Goal: Task Accomplishment & Management: Use online tool/utility

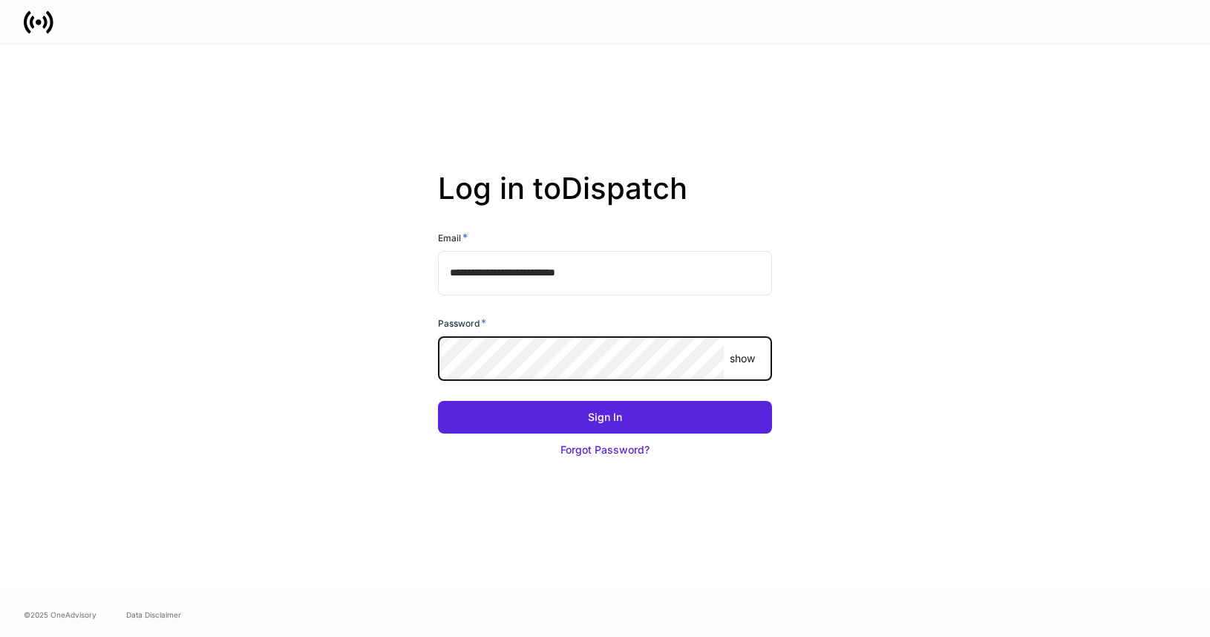
click at [0, 636] on com-1password-button at bounding box center [0, 637] width 0 height 0
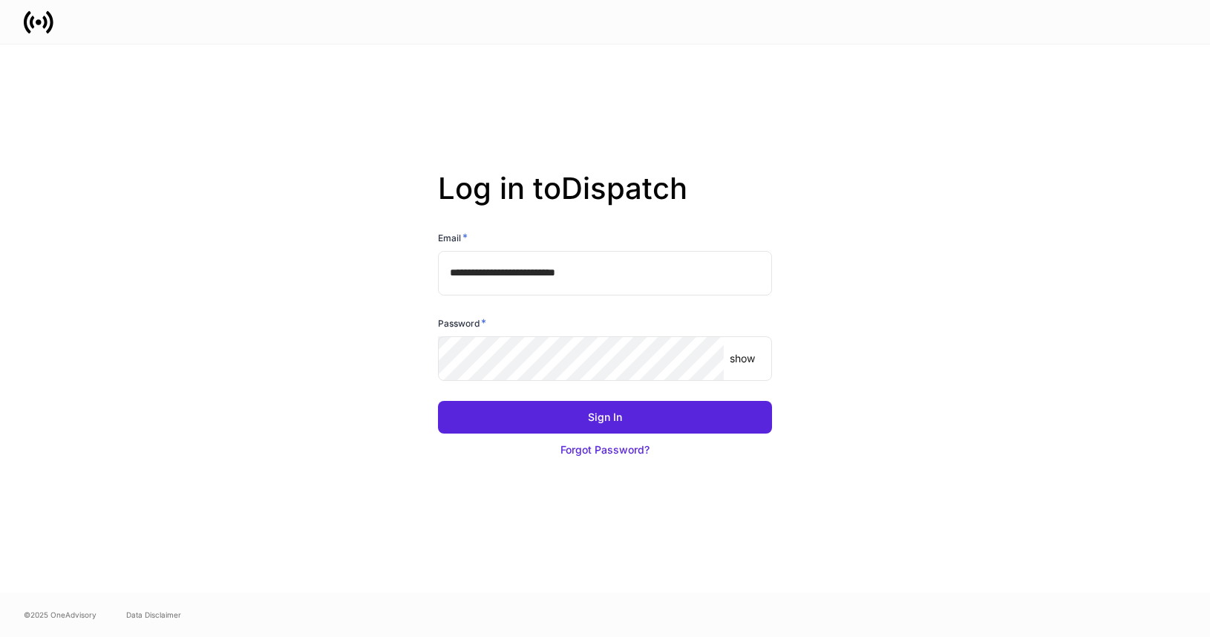
click at [553, 381] on body "**********" at bounding box center [605, 318] width 1210 height 637
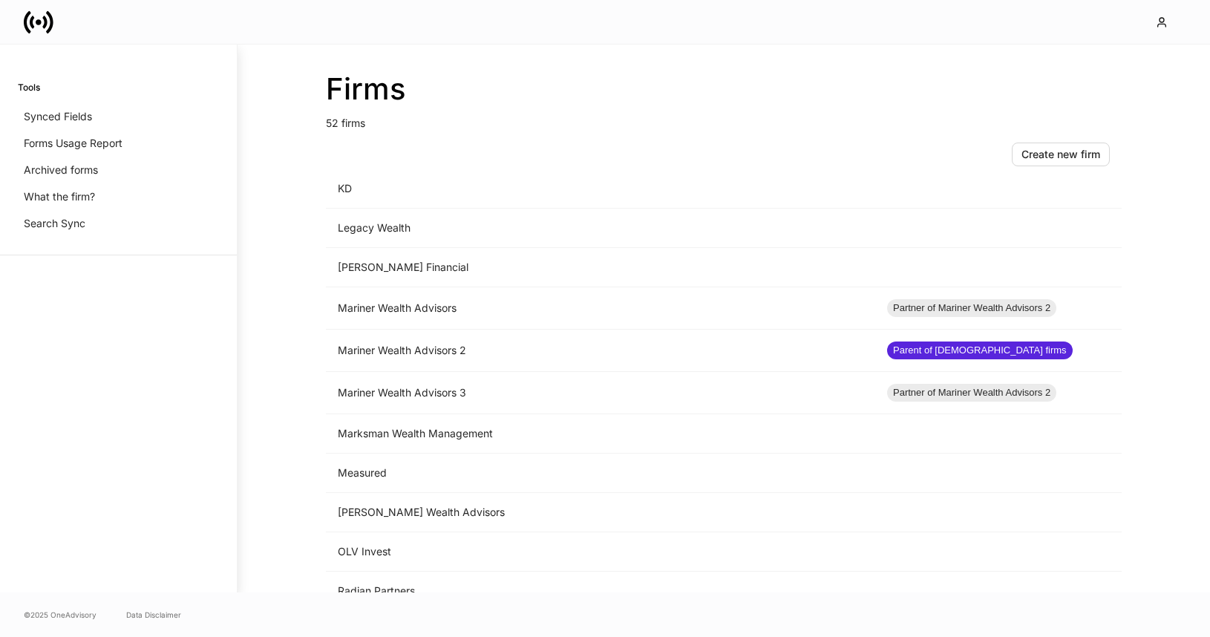
scroll to position [1569, 0]
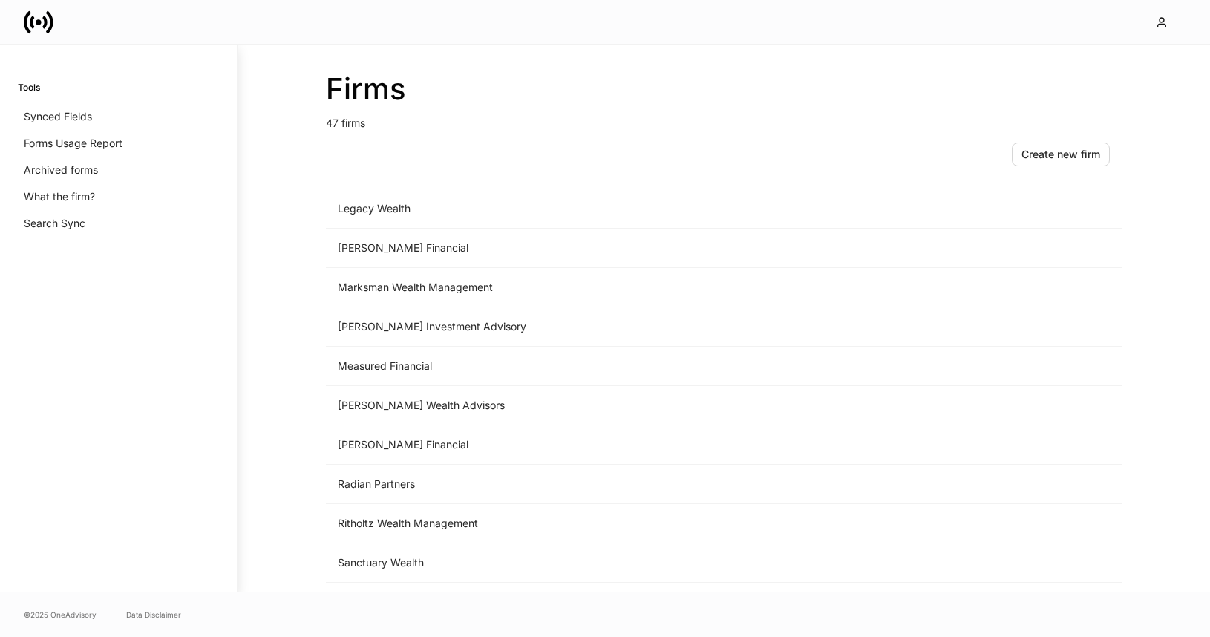
scroll to position [1487, 0]
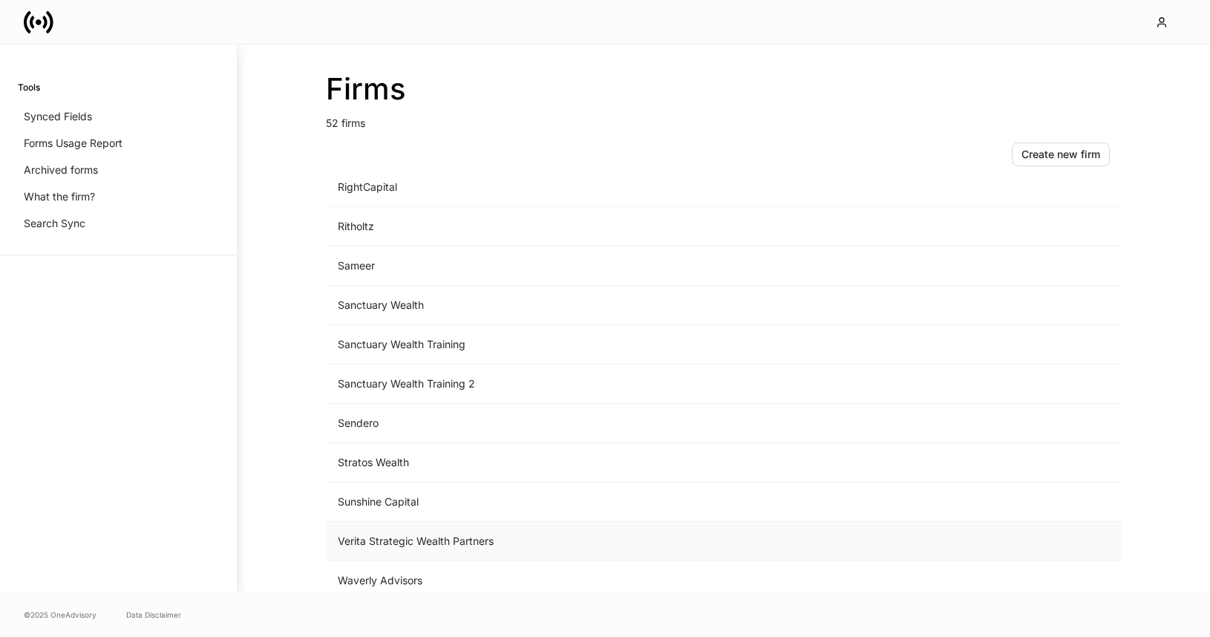
scroll to position [1684, 0]
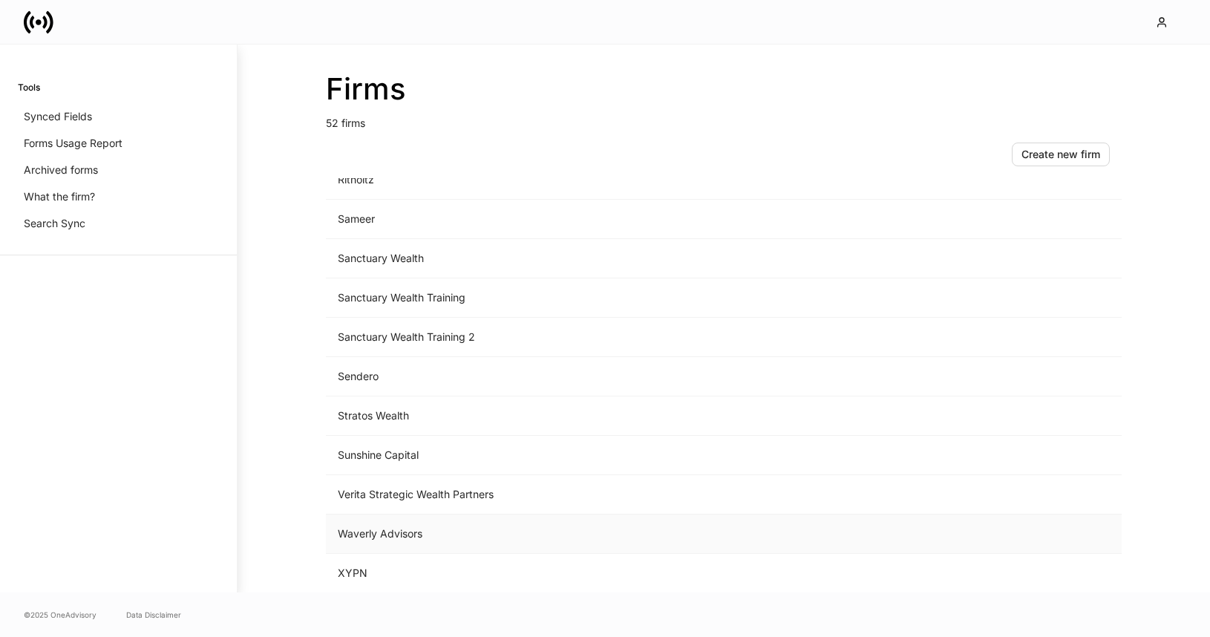
click at [505, 534] on td "Waverly Advisors" at bounding box center [600, 533] width 549 height 39
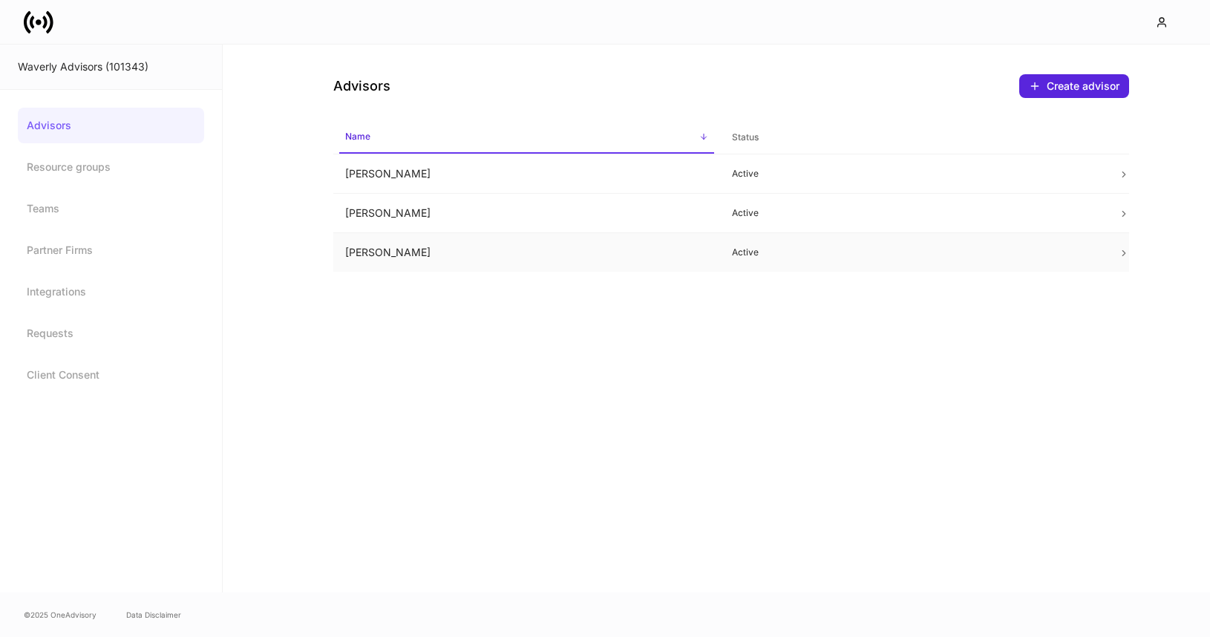
click at [617, 263] on td "Heath Echols" at bounding box center [526, 252] width 387 height 39
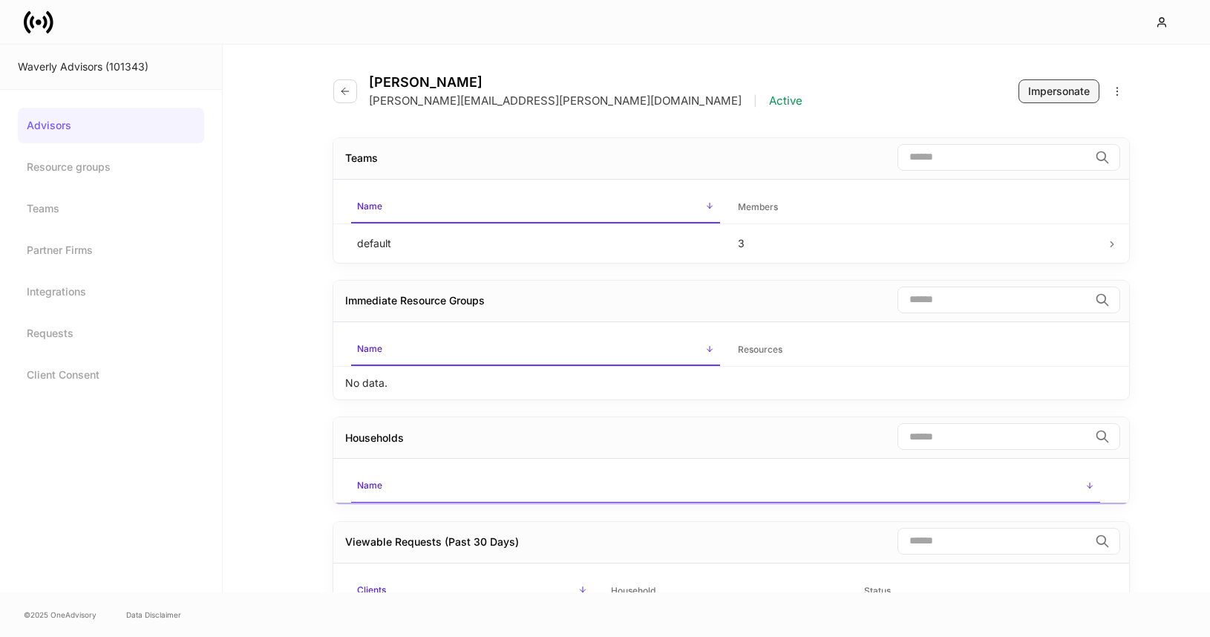
click at [1037, 95] on div "Impersonate" at bounding box center [1059, 91] width 62 height 15
